Goal: Information Seeking & Learning: Learn about a topic

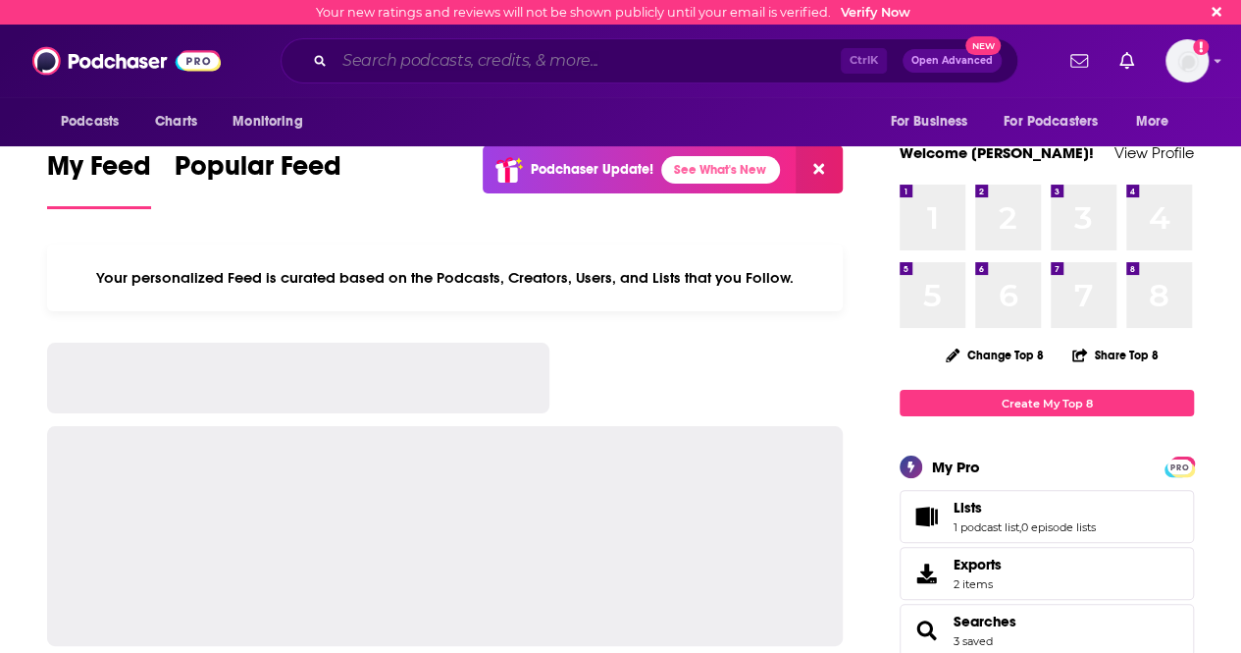
click at [473, 67] on input "Search podcasts, credits, & more..." at bounding box center [588, 60] width 506 height 31
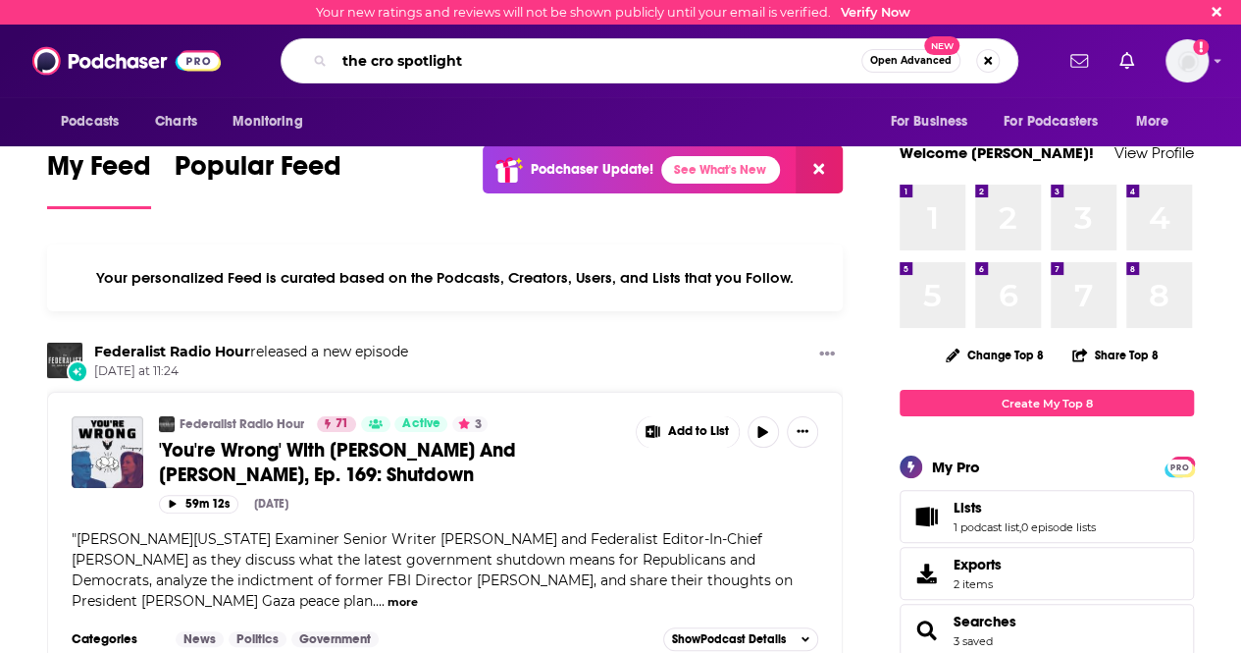
type input "the cro spotlight"
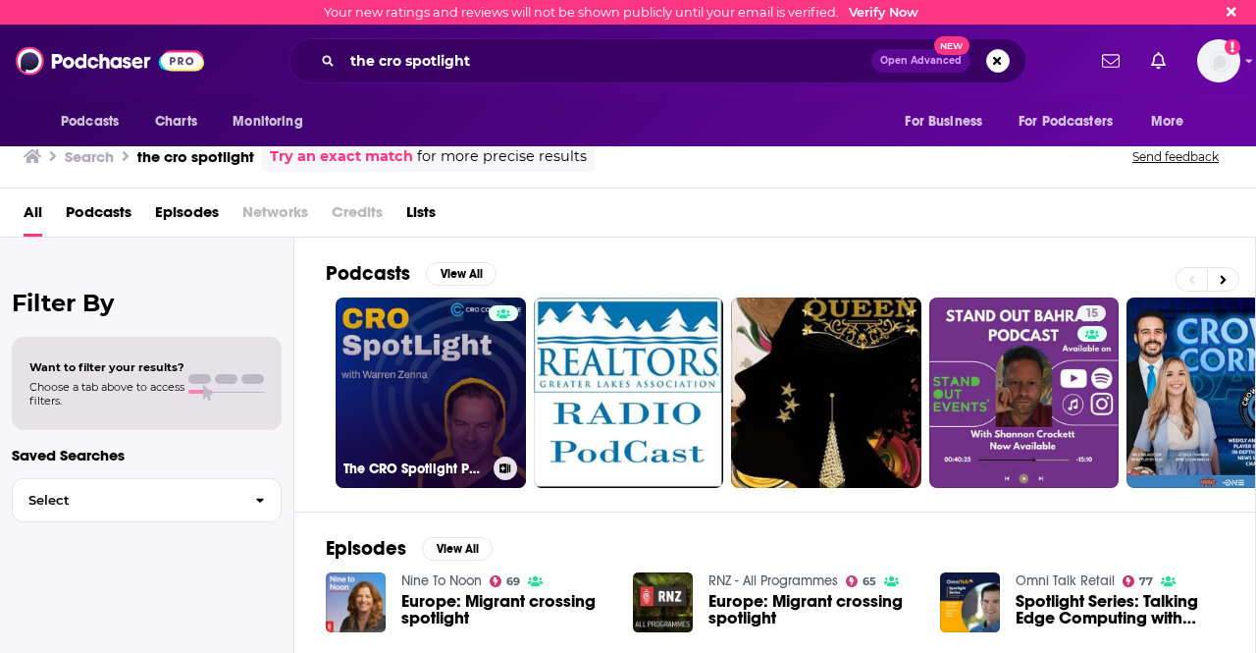
click at [441, 348] on link "The CRO Spotlight Podcast" at bounding box center [431, 392] width 190 height 190
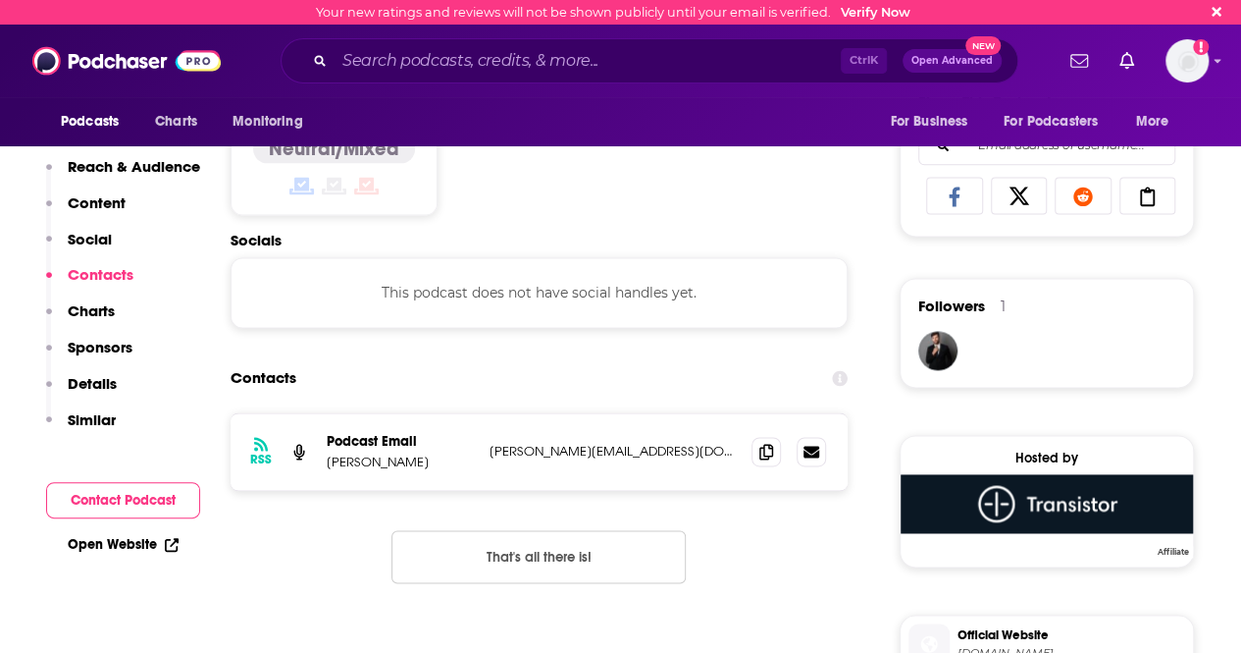
scroll to position [1276, 0]
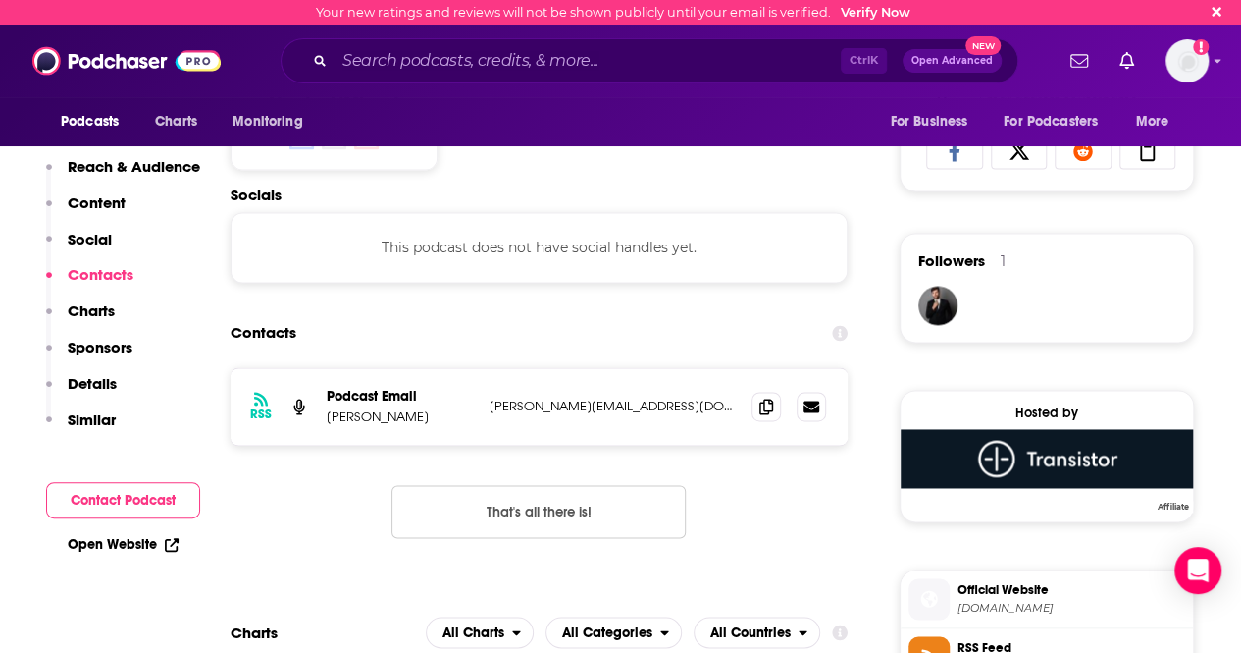
click at [300, 454] on div "RSS Podcast Email Warren Zenna warren@thecrocollective.com warren@thecrocollect…" at bounding box center [539, 468] width 617 height 202
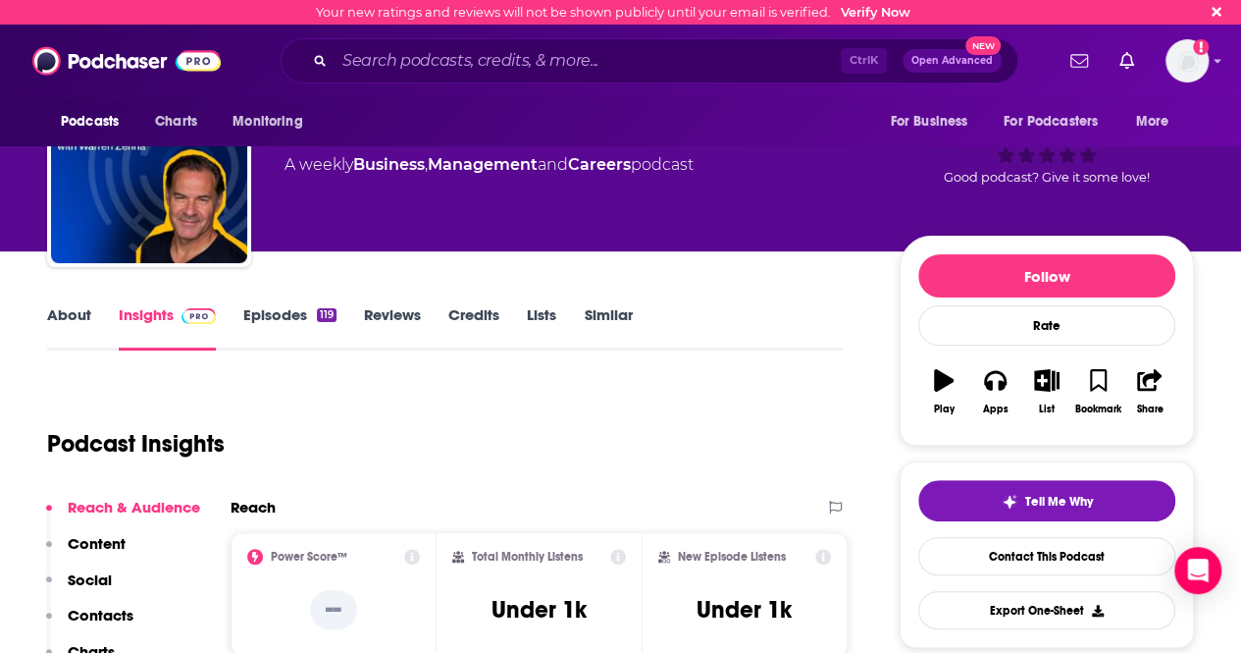
scroll to position [0, 0]
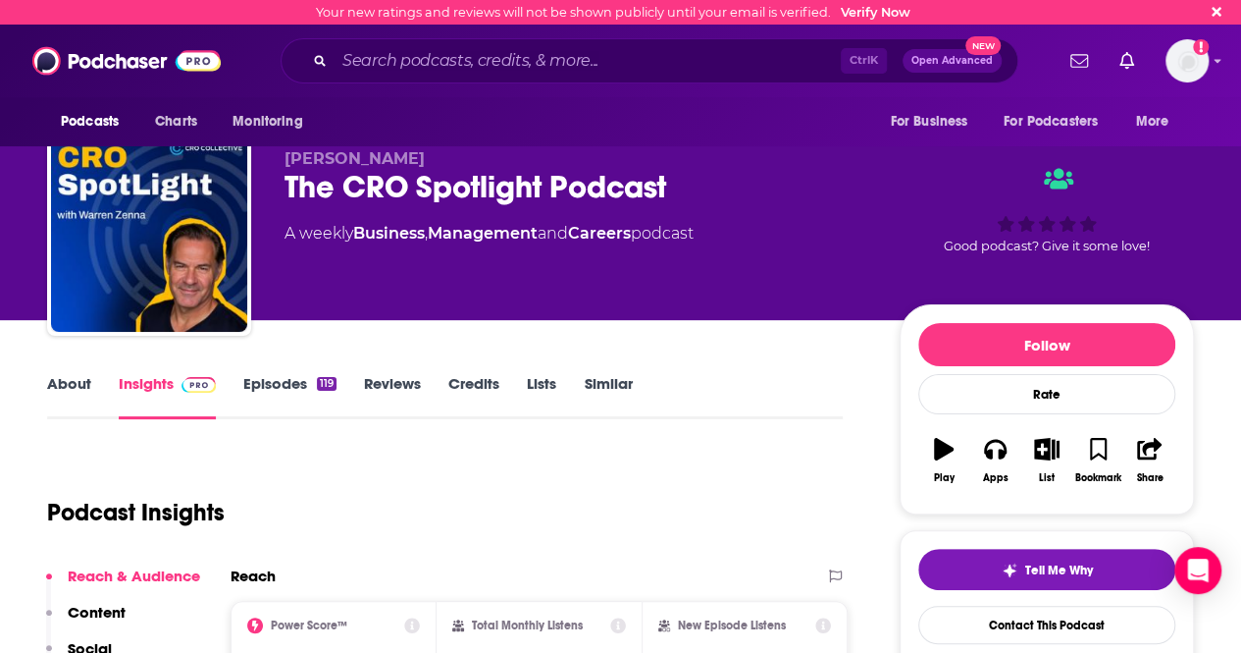
click at [272, 386] on link "Episodes 119" at bounding box center [289, 396] width 93 height 45
